Goal: Task Accomplishment & Management: Complete application form

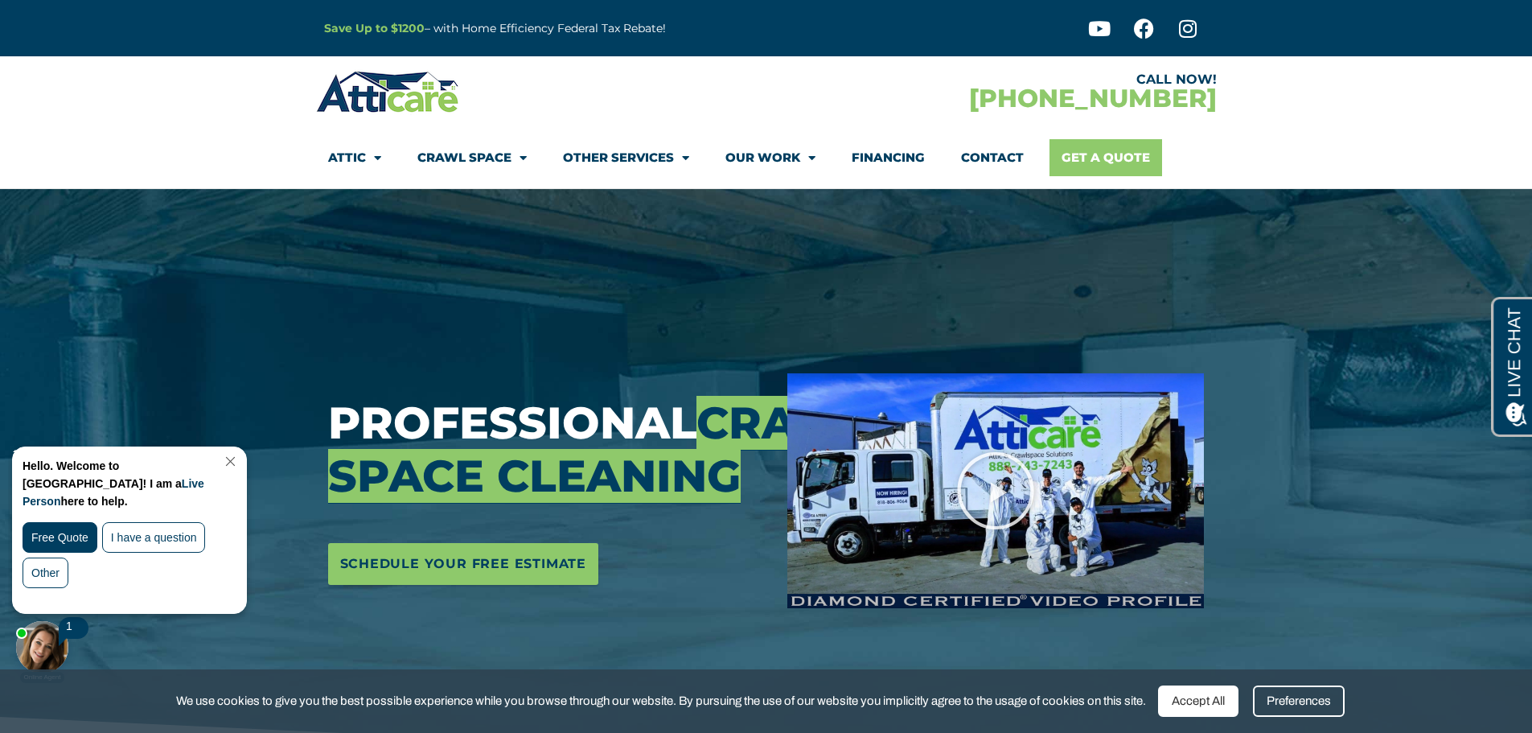
click at [1098, 159] on link "Get A Quote" at bounding box center [1106, 157] width 113 height 37
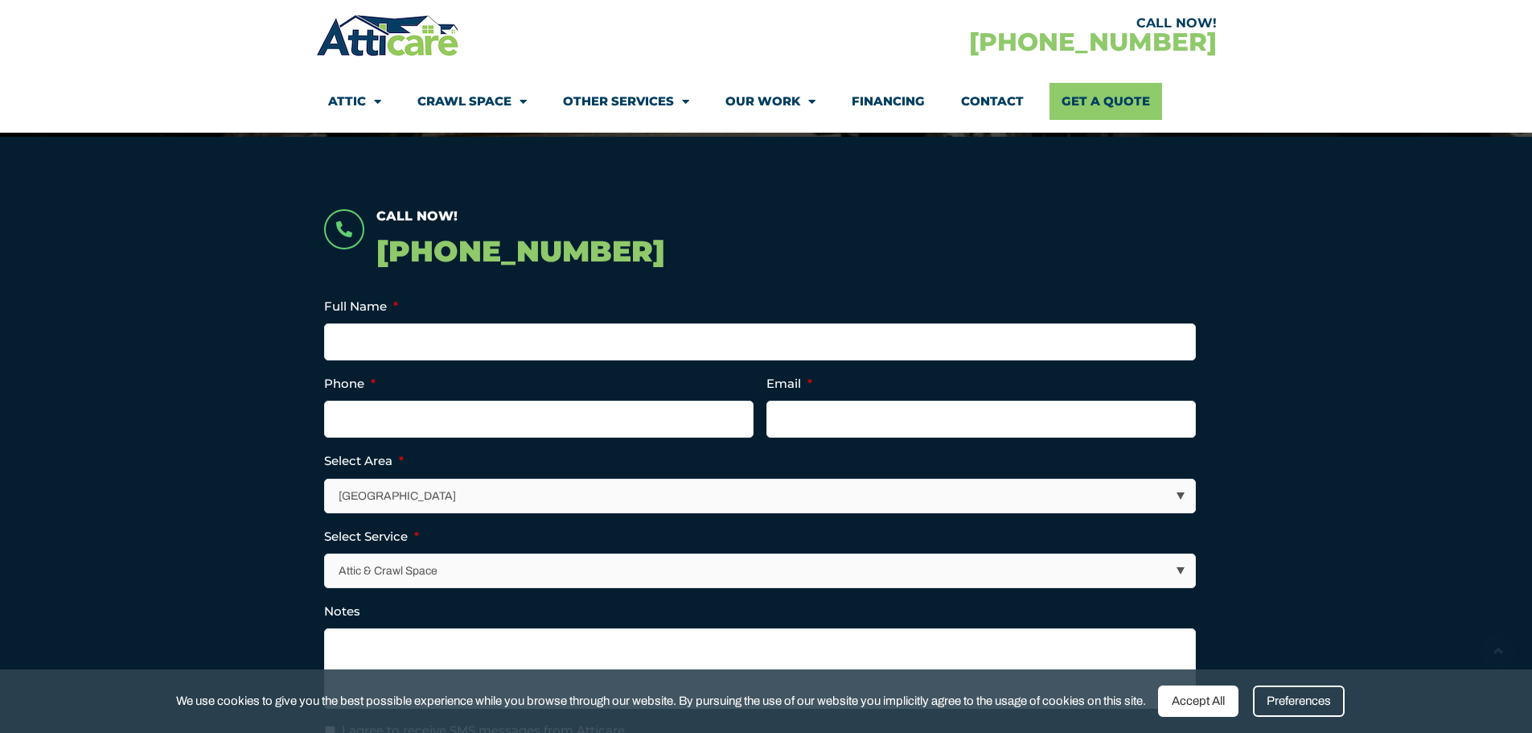
scroll to position [322, 0]
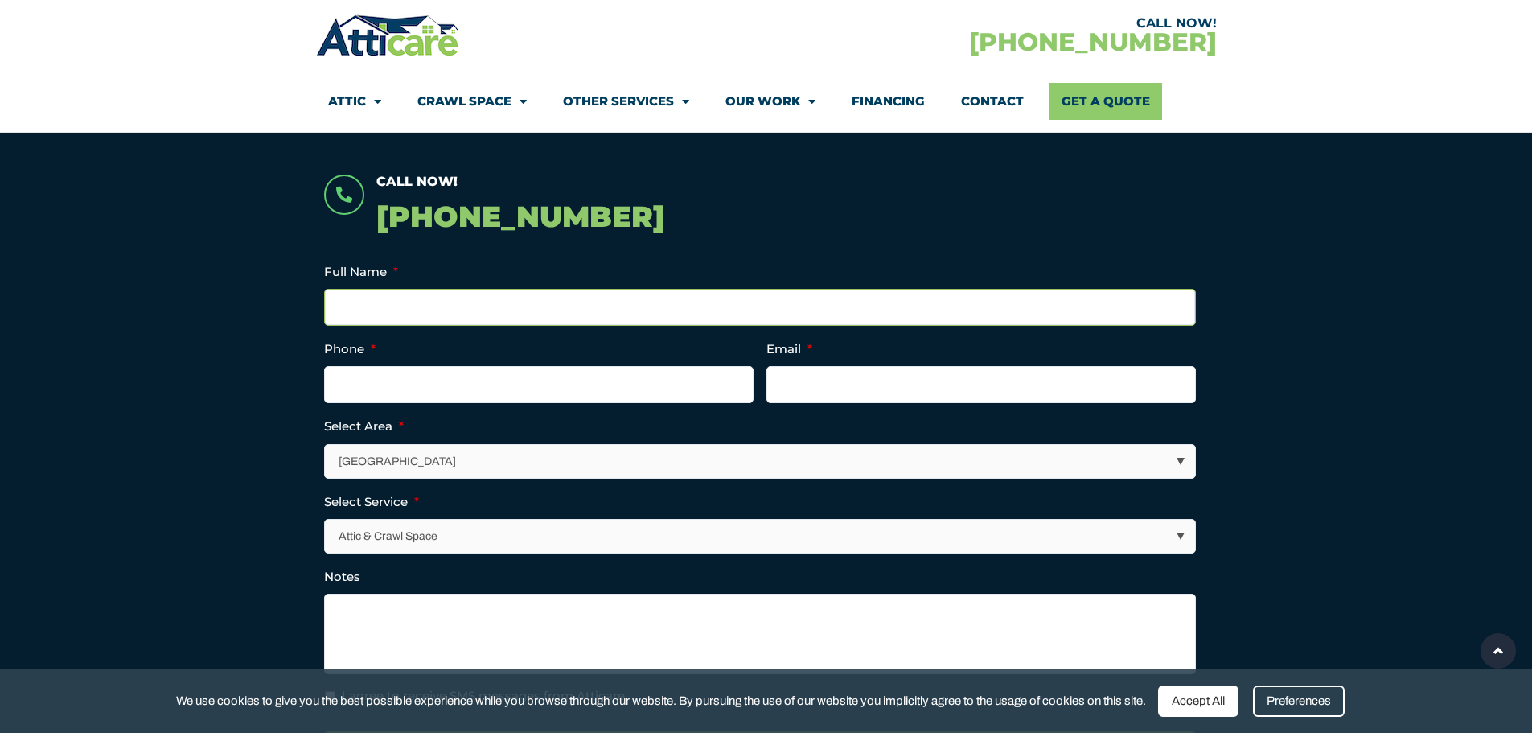
drag, startPoint x: 481, startPoint y: 321, endPoint x: 467, endPoint y: 308, distance: 18.8
click at [481, 321] on input "Full Name *" at bounding box center [760, 307] width 872 height 37
type input "Phil Drazic"
type input "3103541253"
type input "phil@infratech.com"
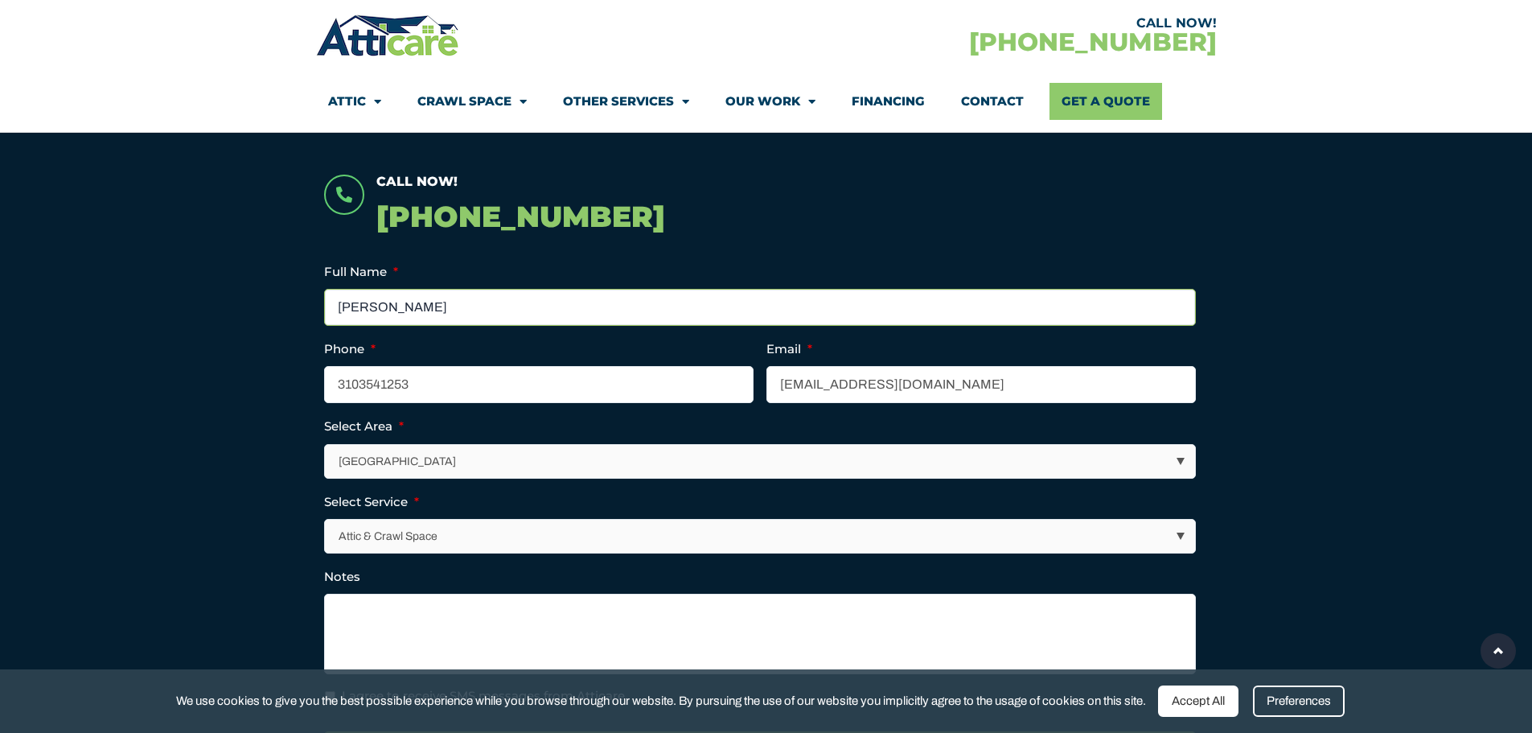
type input "(310) 354-1253"
click at [479, 454] on select "Los Angeles Area San Francisco Bay Area New Jersey / New York Area Other Areas" at bounding box center [761, 461] width 870 height 33
click at [481, 532] on select "Attic & Crawl Space Insulation Roofing Solar Energy Other Services" at bounding box center [761, 536] width 870 height 33
select select "Insulation"
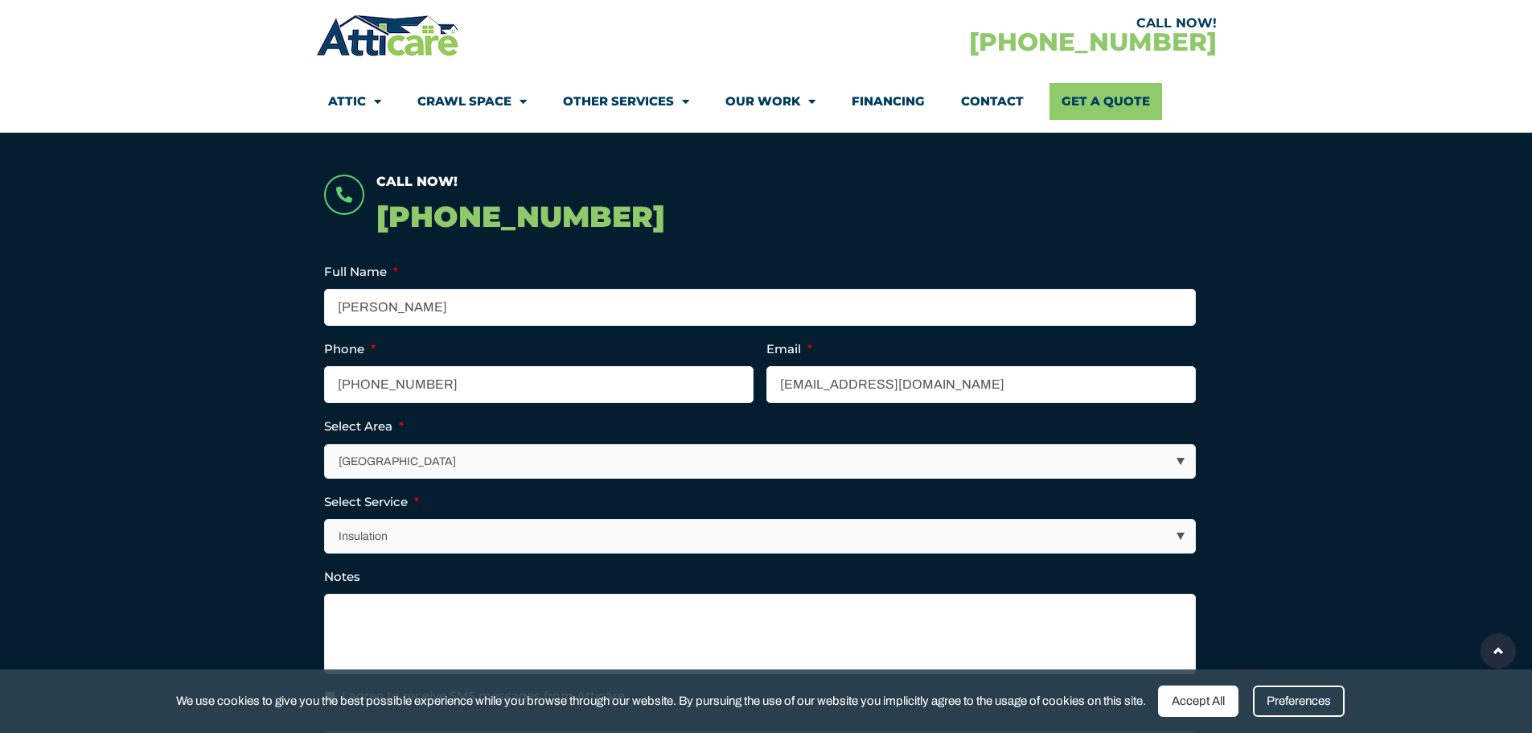
click at [326, 520] on select "Attic & Crawl Space Insulation Roofing Solar Energy Other Services" at bounding box center [761, 536] width 870 height 33
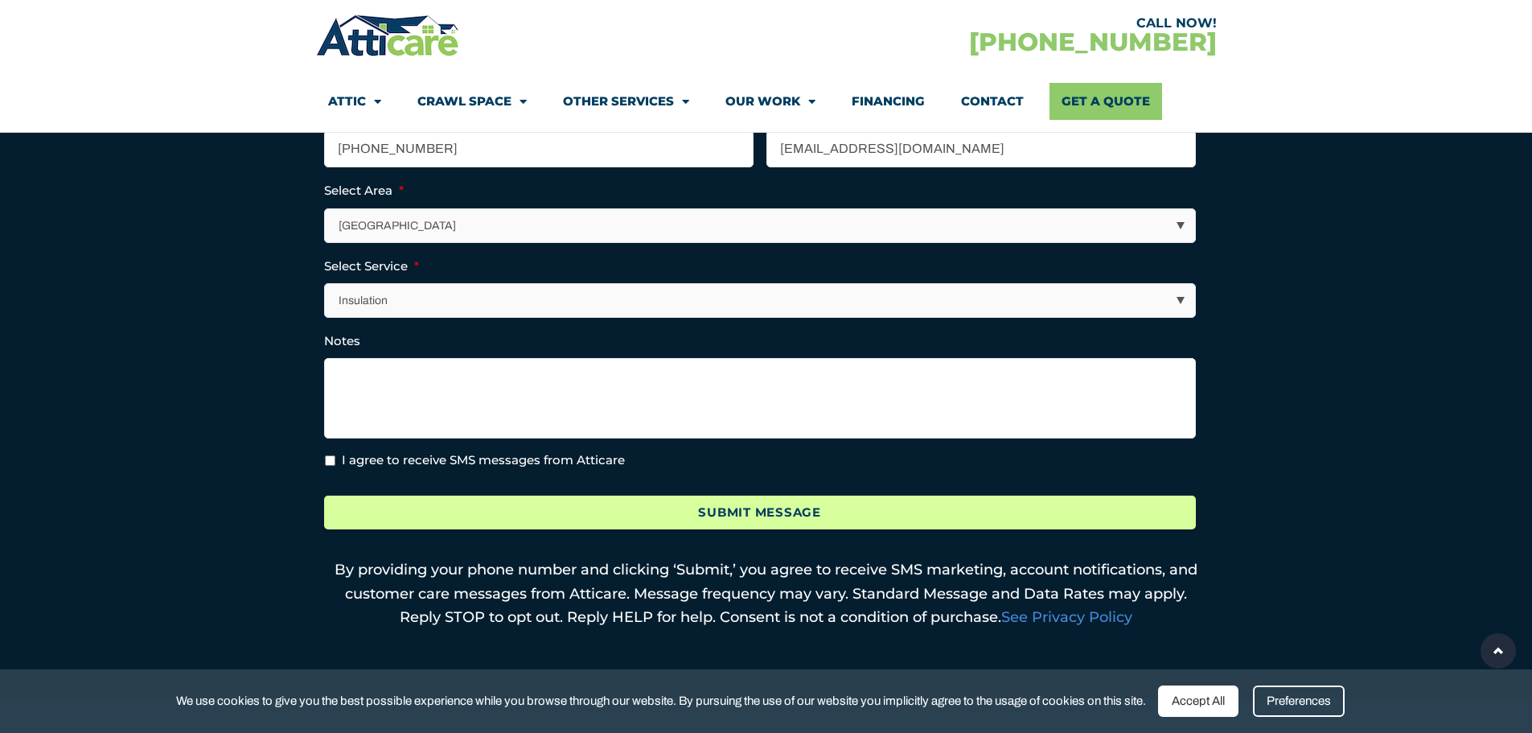
scroll to position [563, 0]
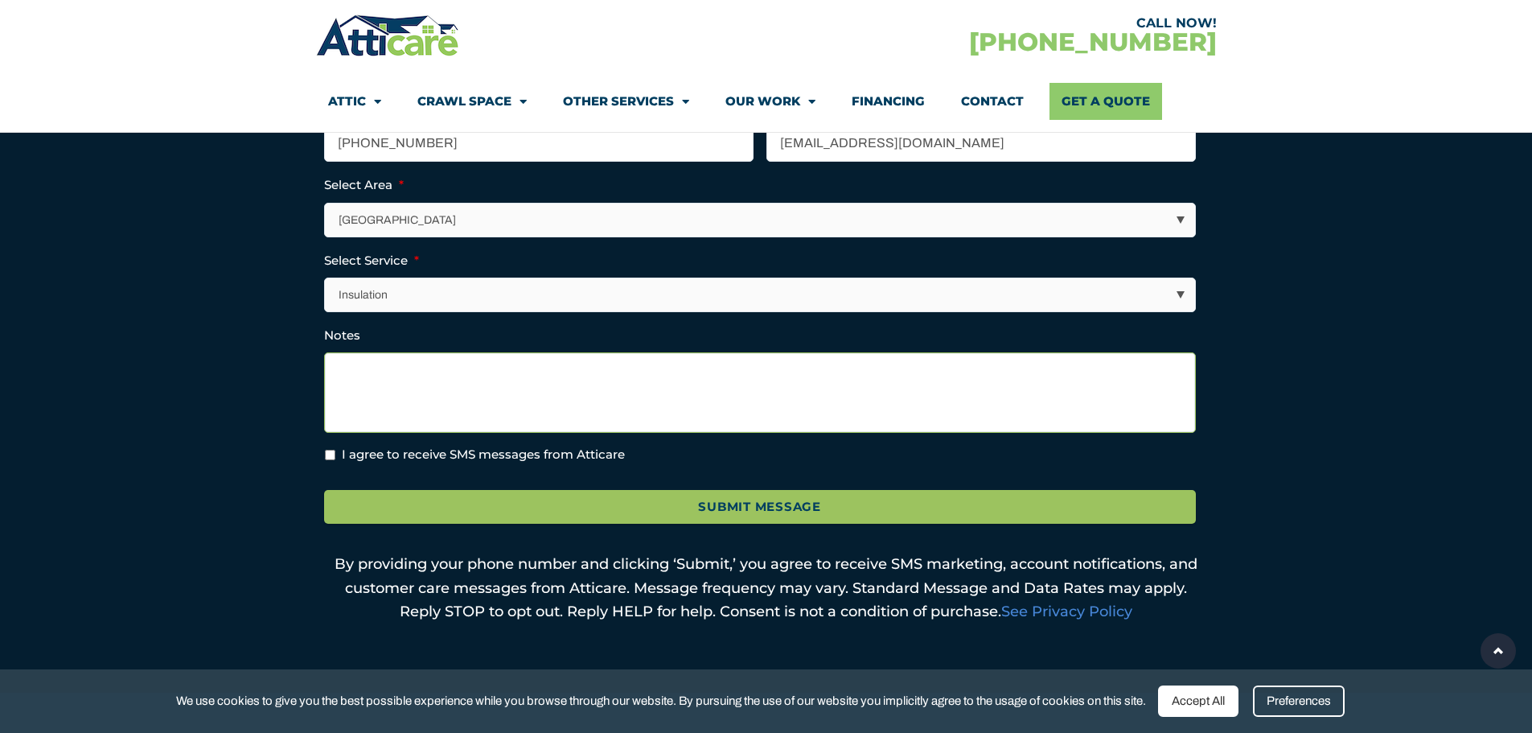
click at [417, 368] on textarea "Notes" at bounding box center [760, 392] width 872 height 80
type textarea "N"
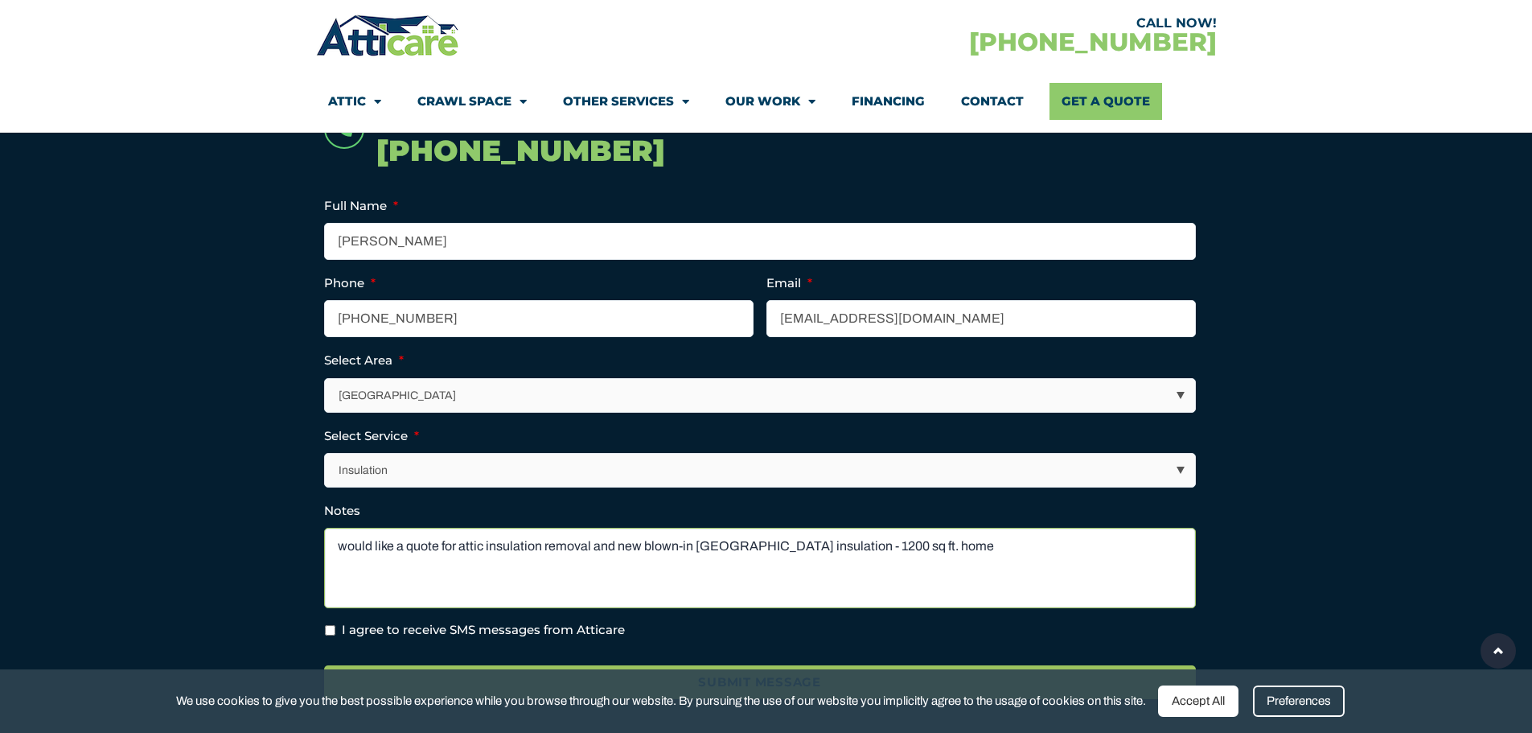
scroll to position [402, 0]
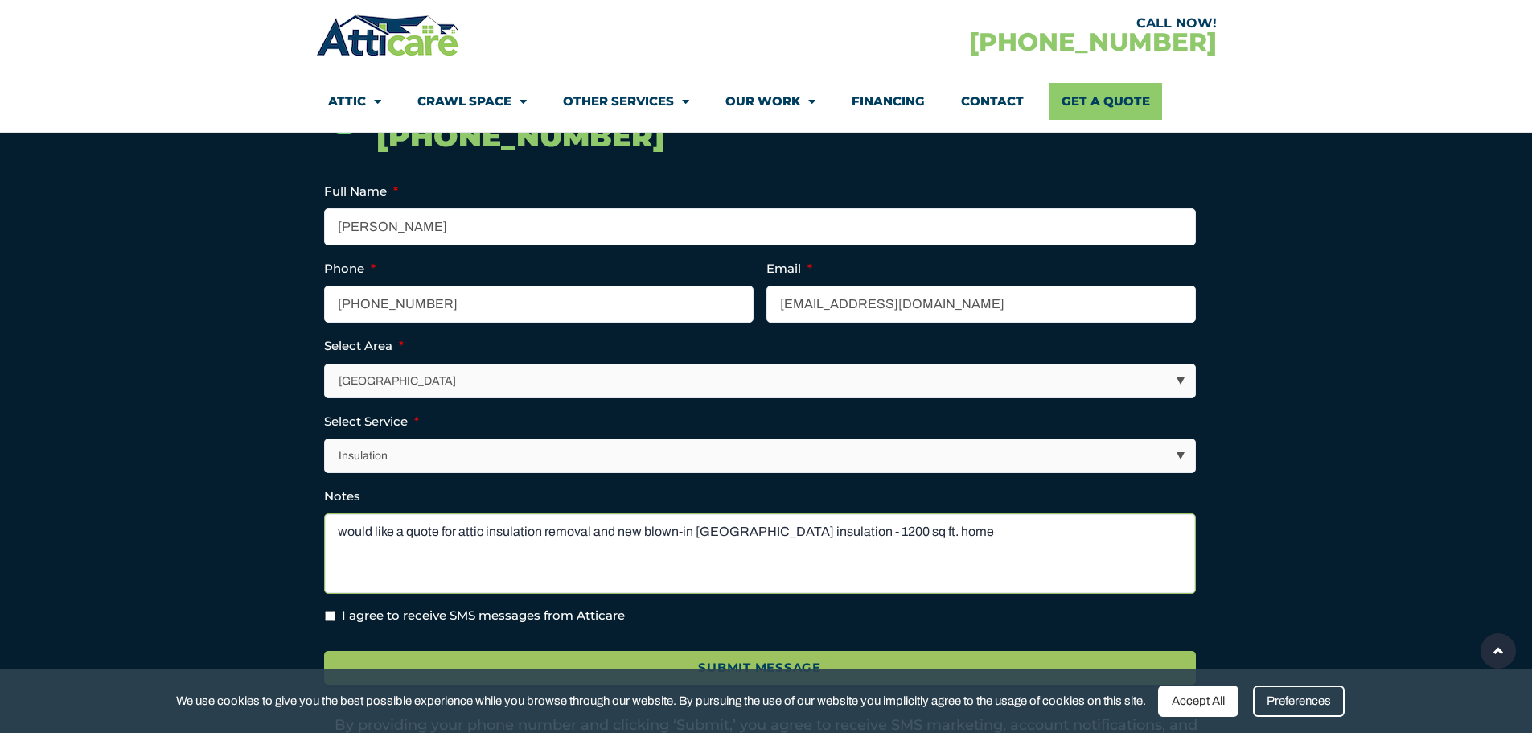
type textarea "would like a quote for attic insulation removal and new blown-in Rockwool insul…"
type input "(626) 404-3891"
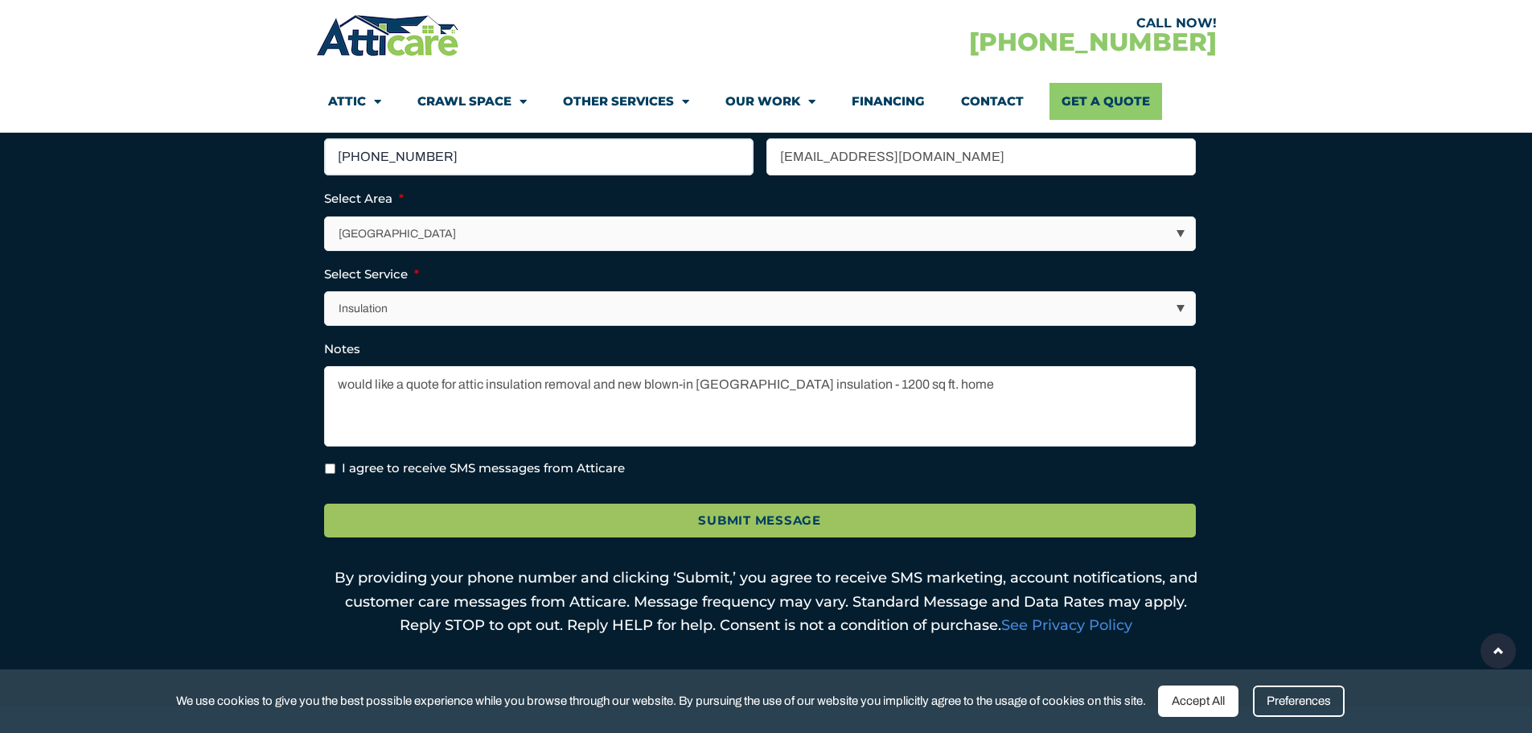
scroll to position [563, 0]
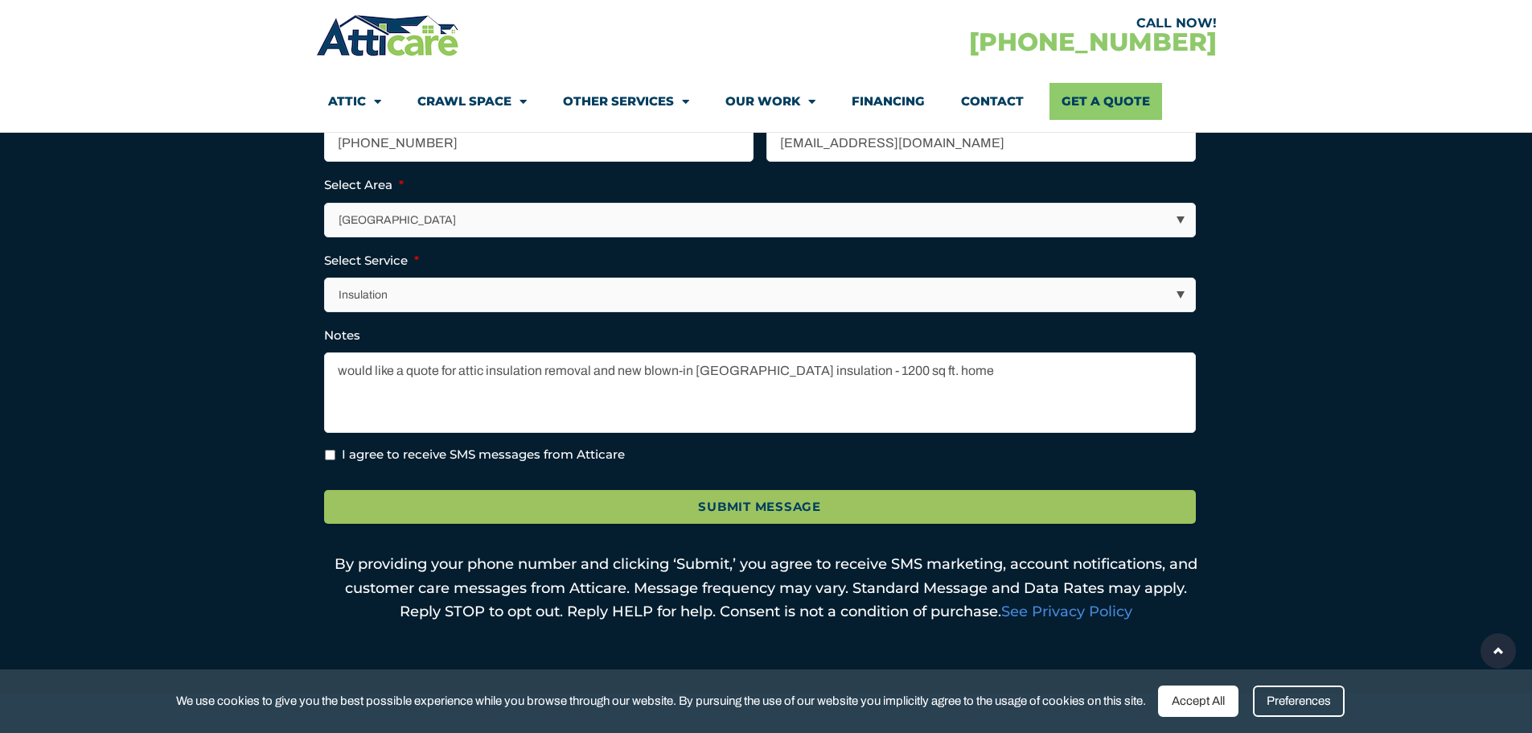
click at [1223, 709] on div "Accept All" at bounding box center [1198, 700] width 80 height 31
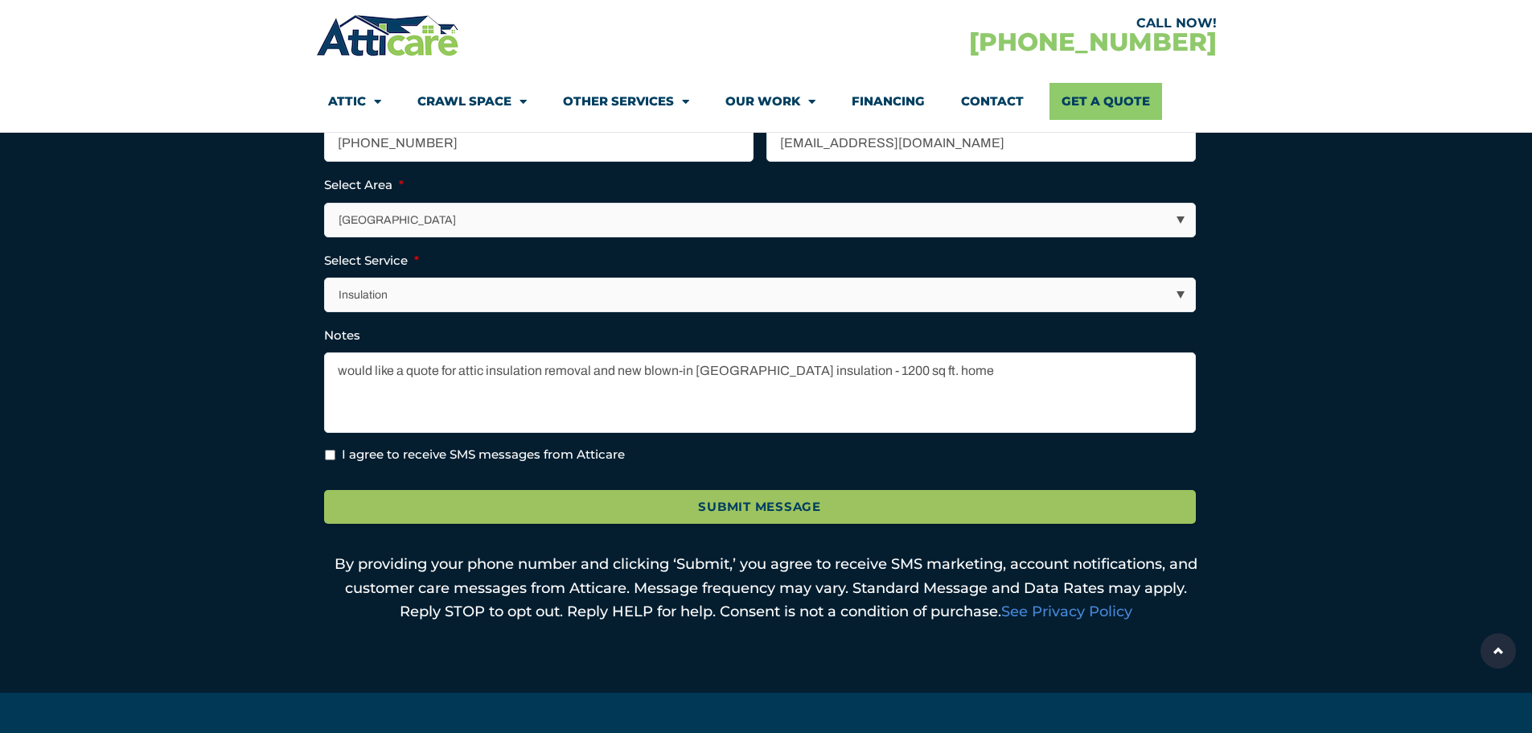
click at [332, 454] on input "I agree to receive SMS messages from Atticare" at bounding box center [330, 455] width 10 height 10
checkbox input "true"
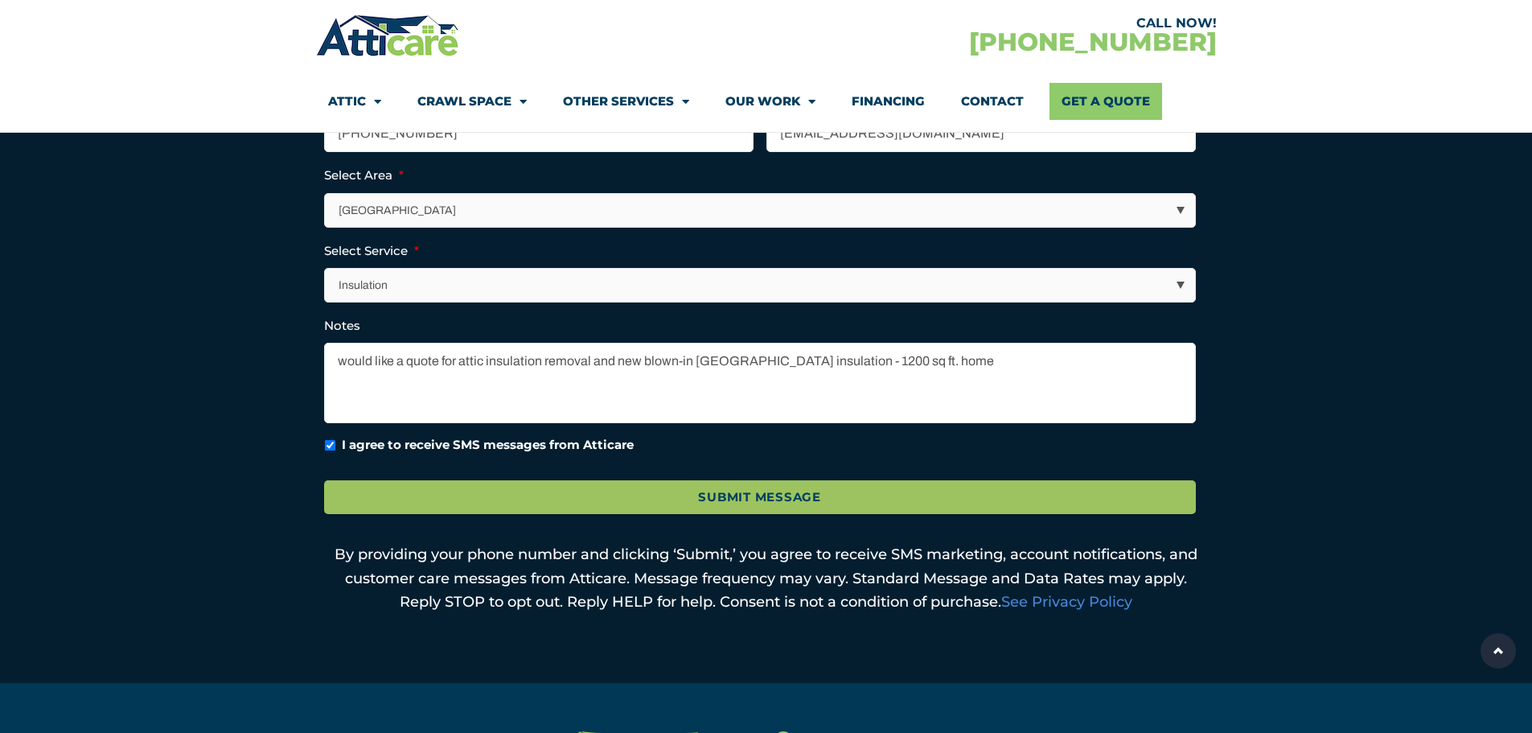
scroll to position [643, 0]
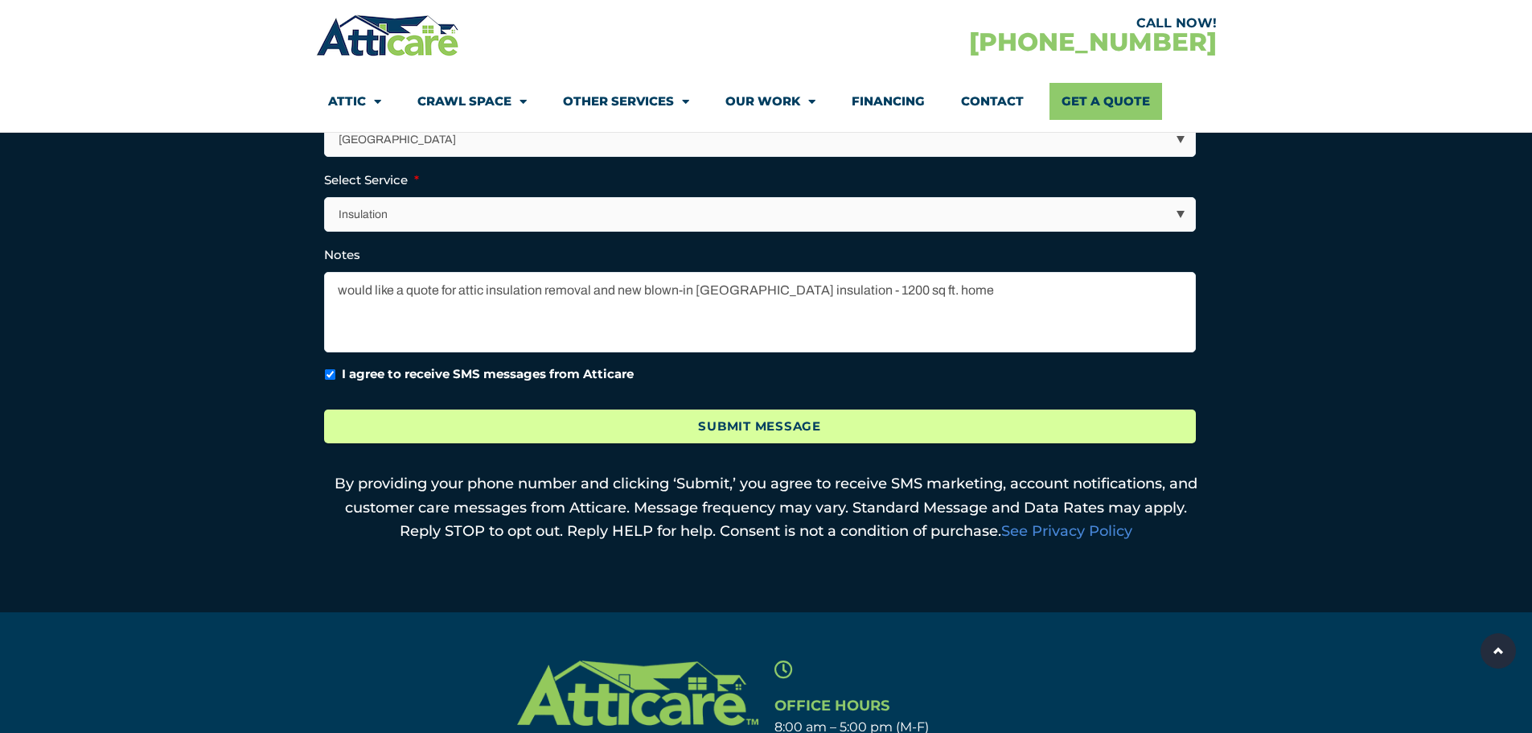
click at [779, 426] on input "Submit Message" at bounding box center [760, 426] width 872 height 35
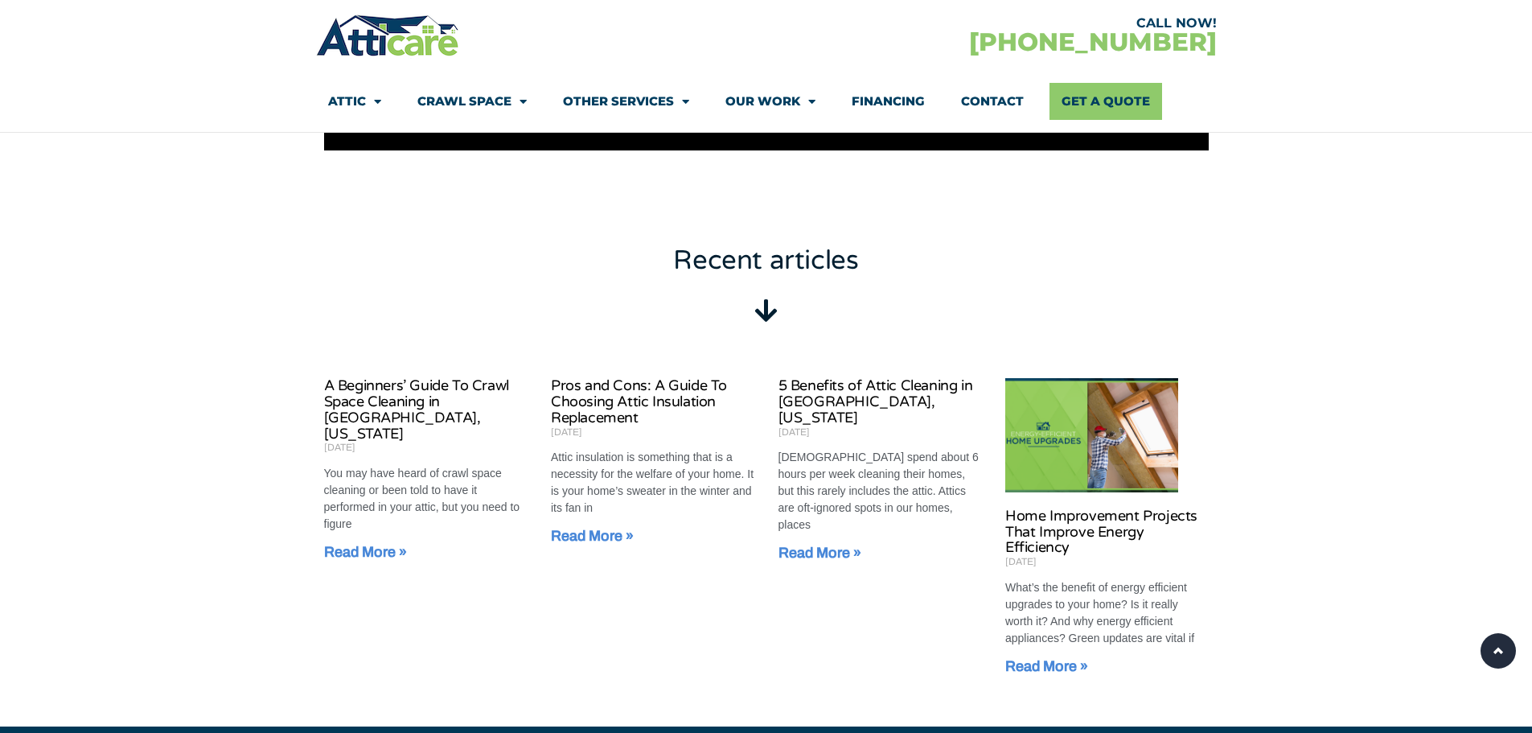
scroll to position [963, 0]
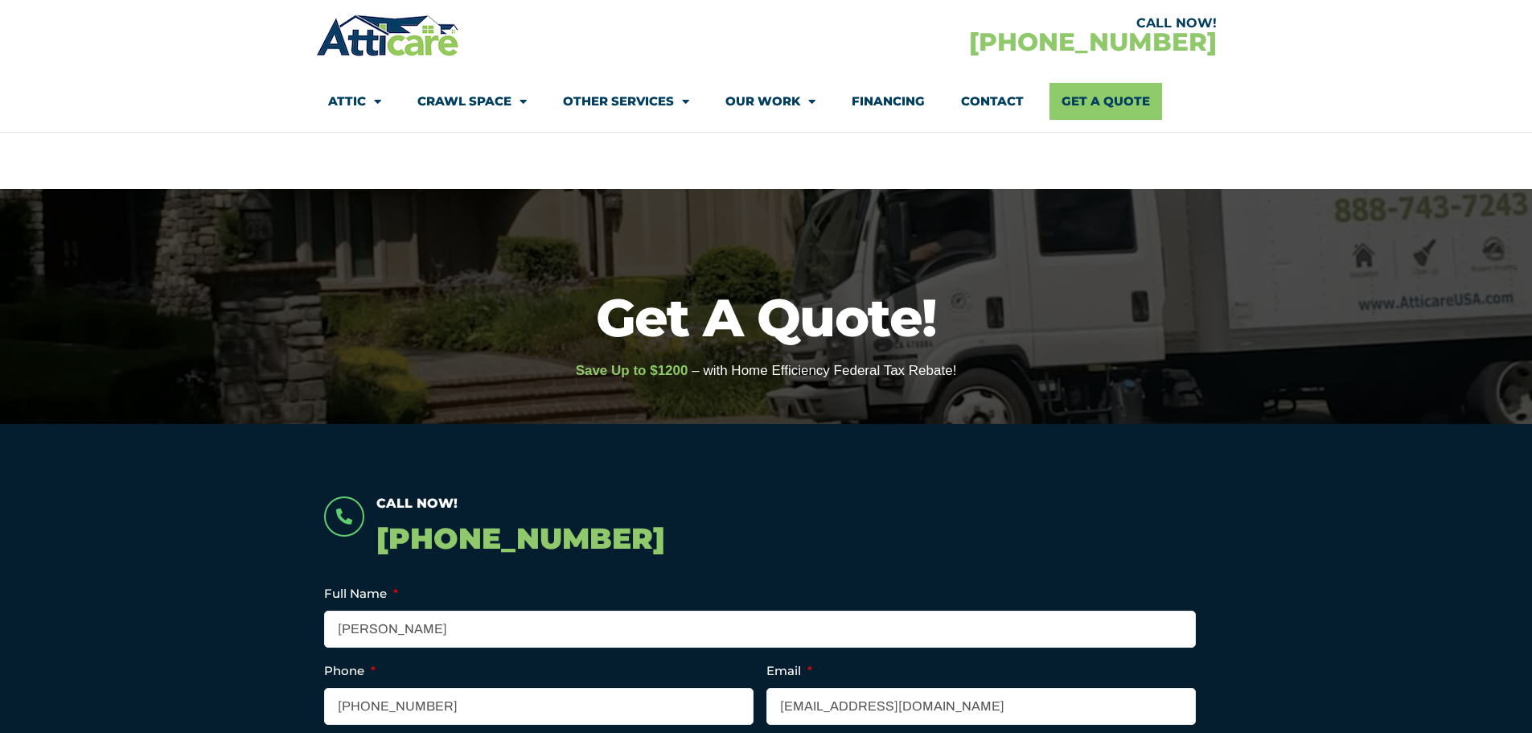
select select "Insulation"
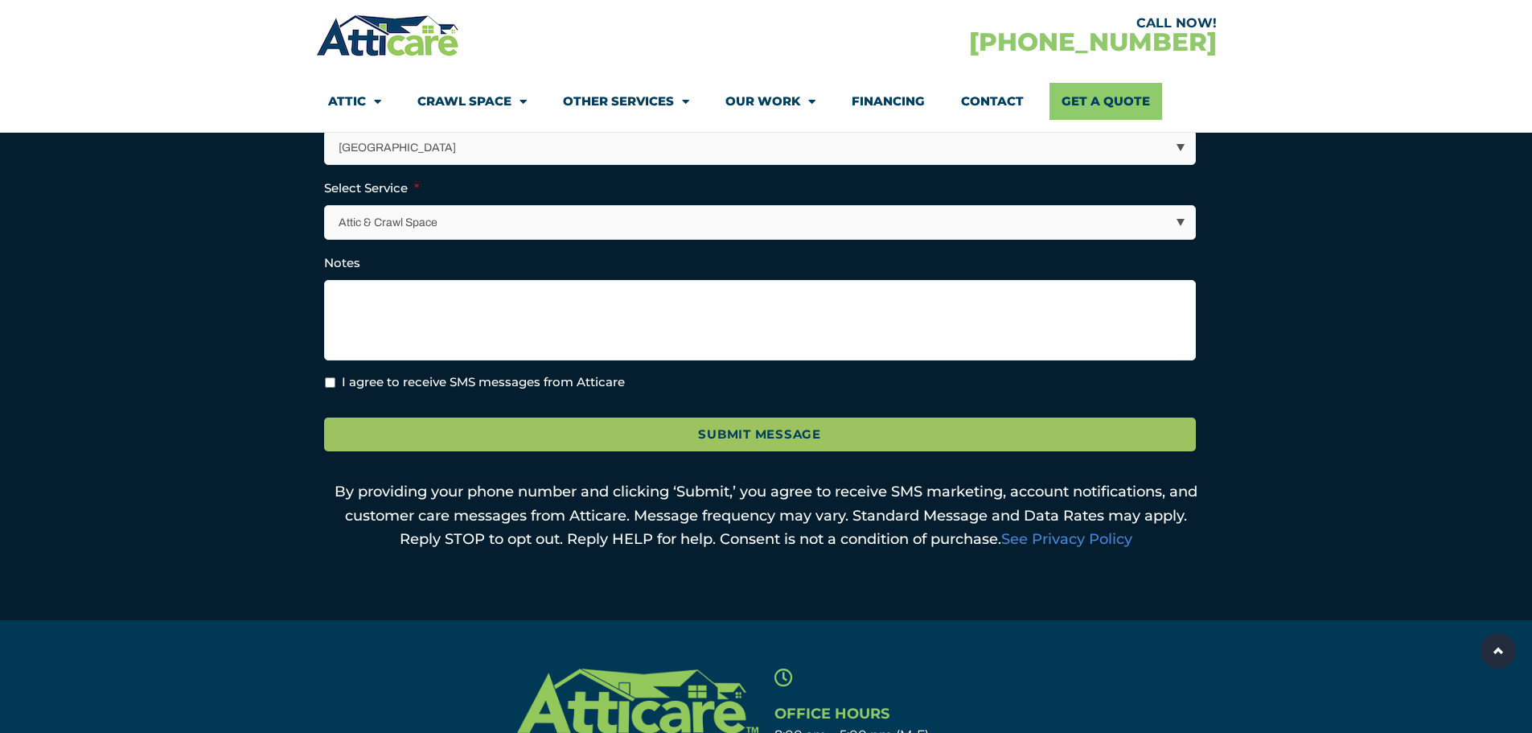
scroll to position [643, 0]
